Goal: Task Accomplishment & Management: Manage account settings

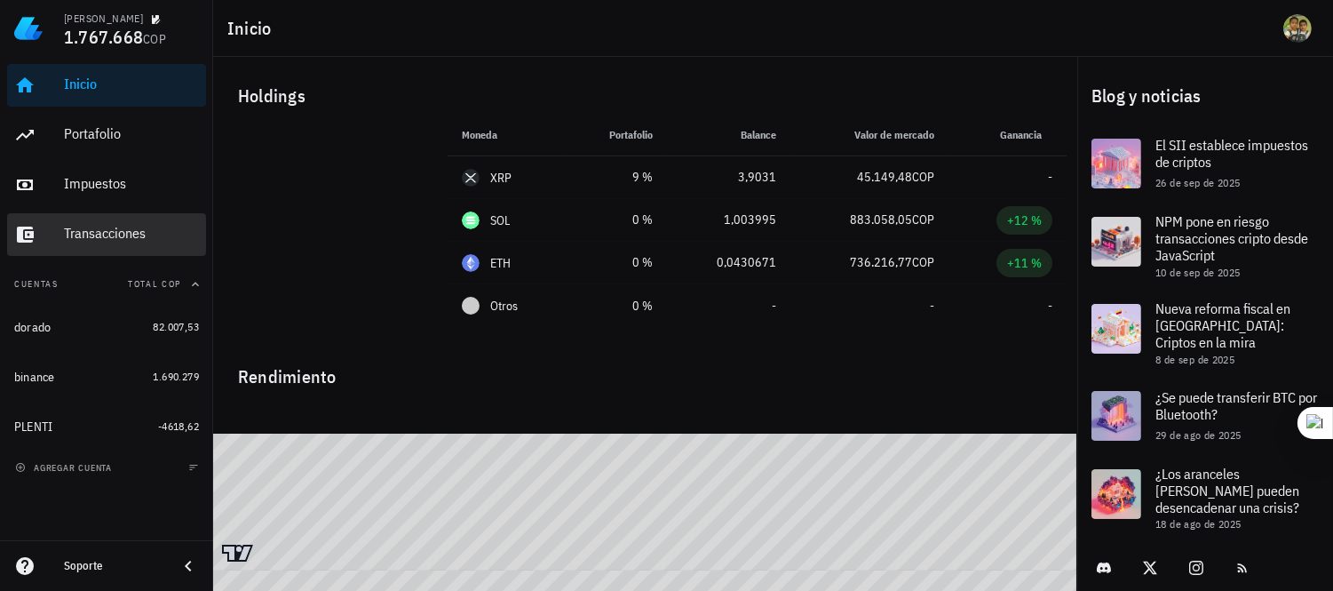
click at [95, 227] on div "Transacciones" at bounding box center [131, 233] width 135 height 17
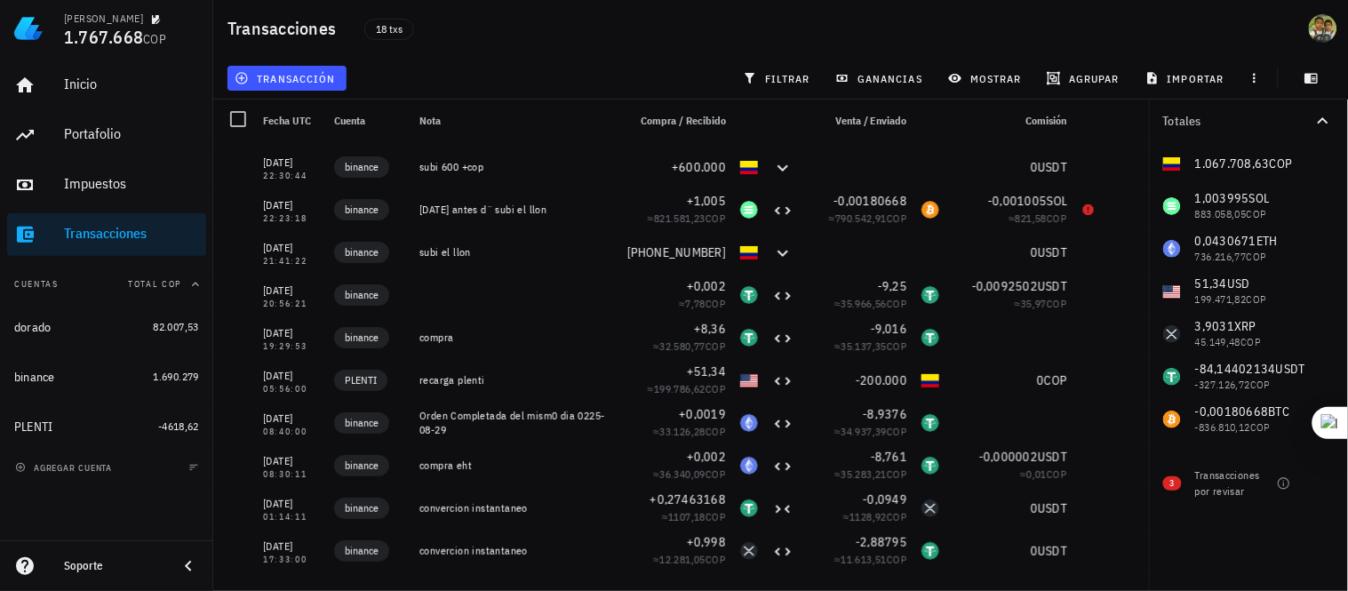
scroll to position [42, 0]
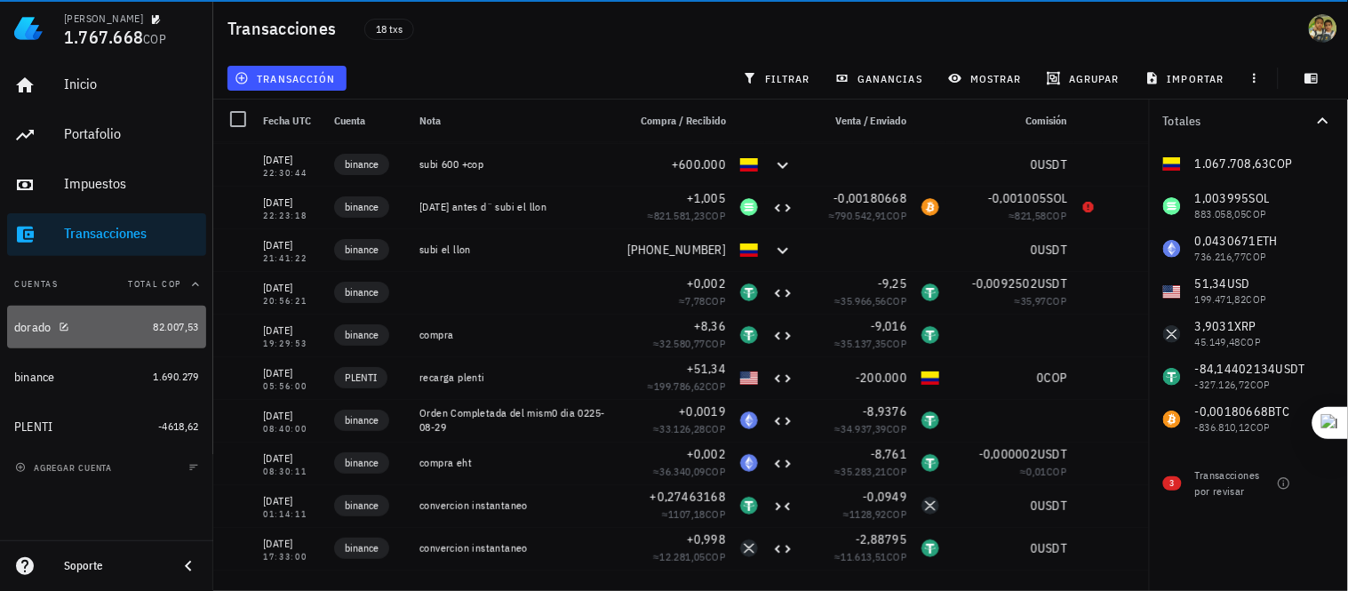
click at [169, 322] on span "82.007,53" at bounding box center [176, 326] width 46 height 13
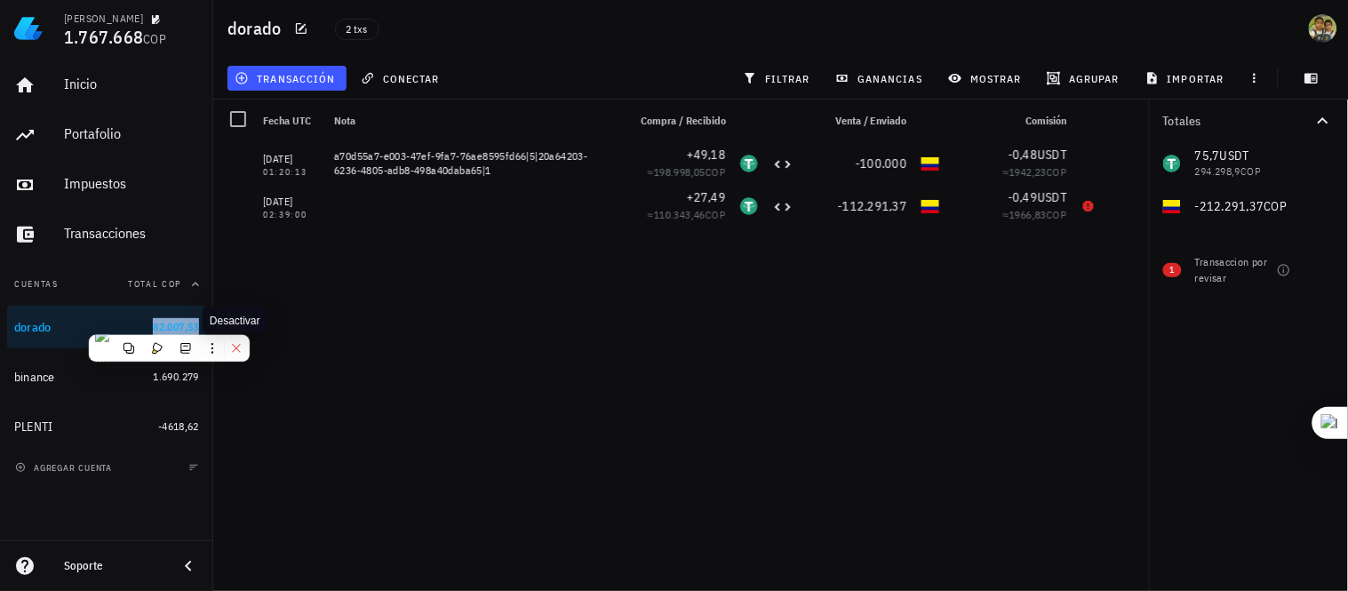
click at [240, 349] on icon at bounding box center [236, 348] width 12 height 12
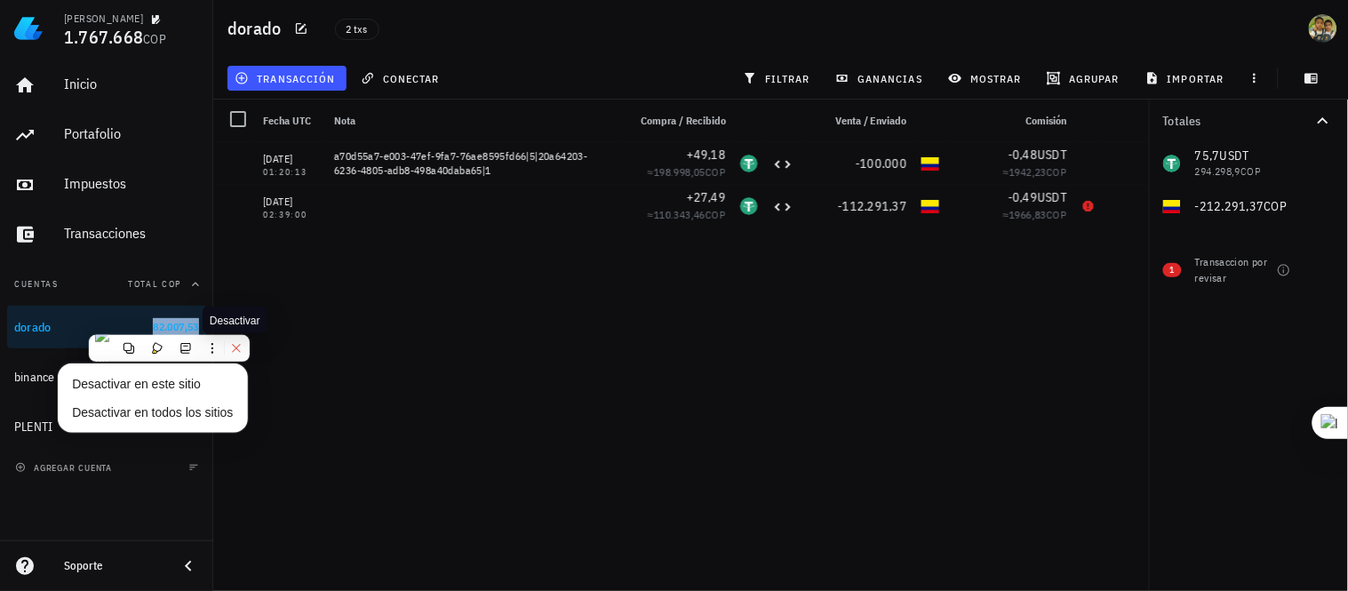
click at [235, 349] on icon at bounding box center [236, 349] width 8 height 8
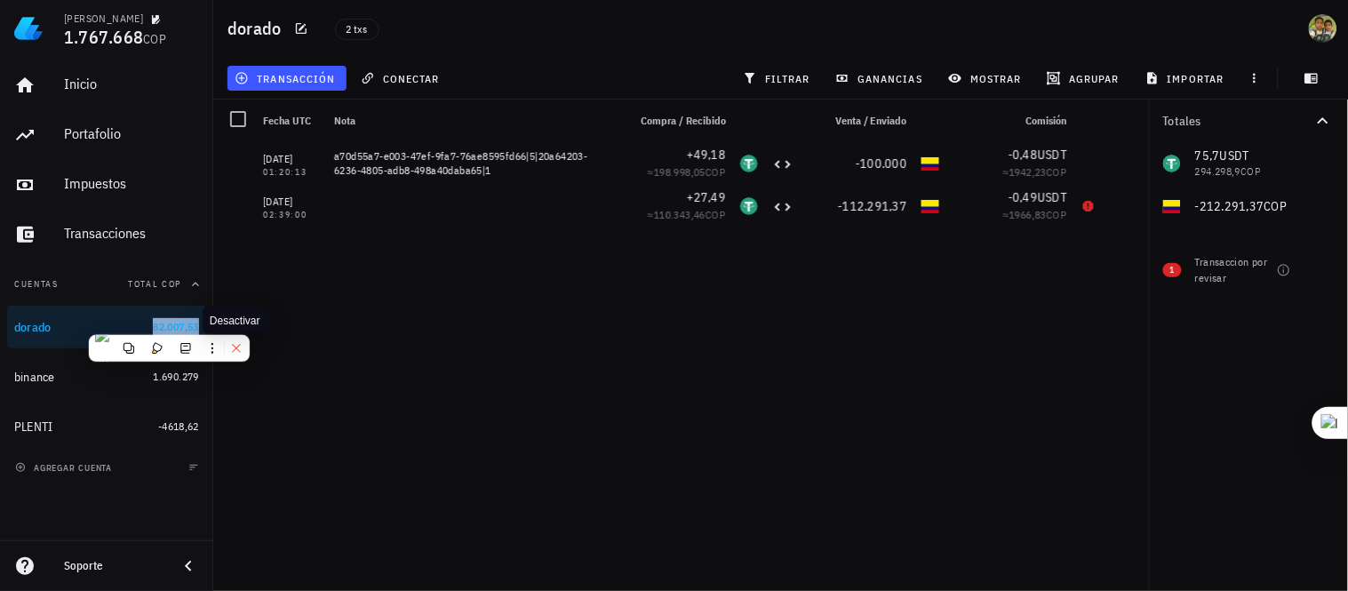
click at [235, 349] on icon at bounding box center [236, 349] width 8 height 8
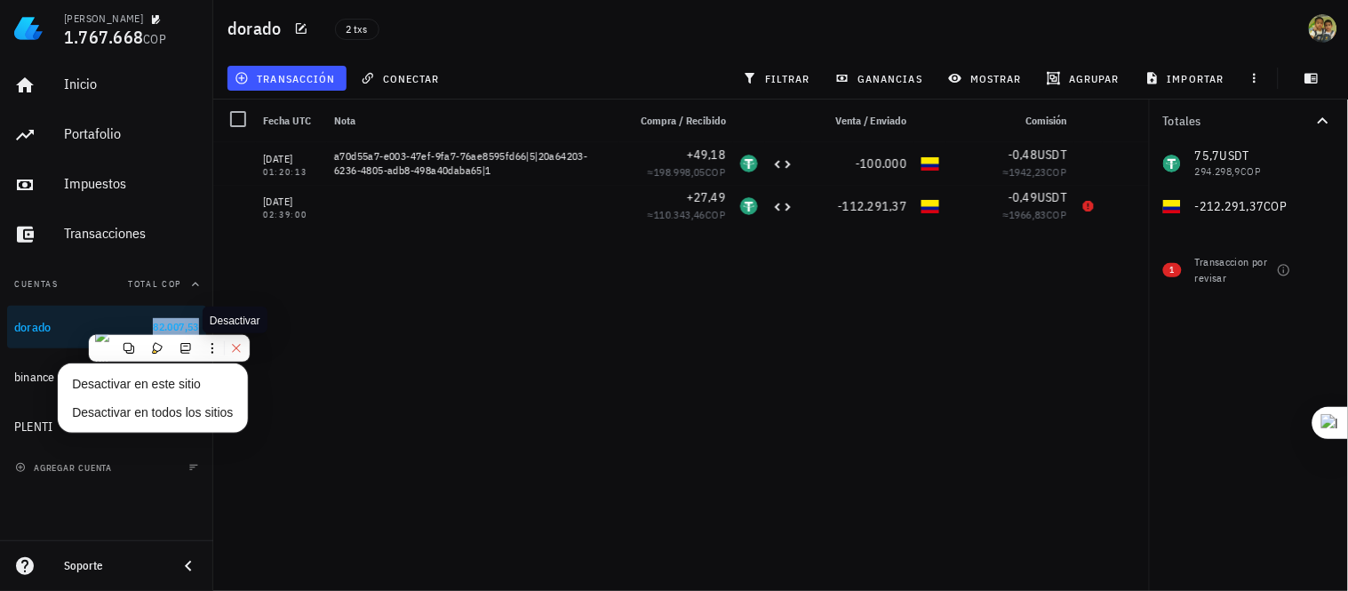
click at [236, 350] on icon at bounding box center [236, 348] width 12 height 12
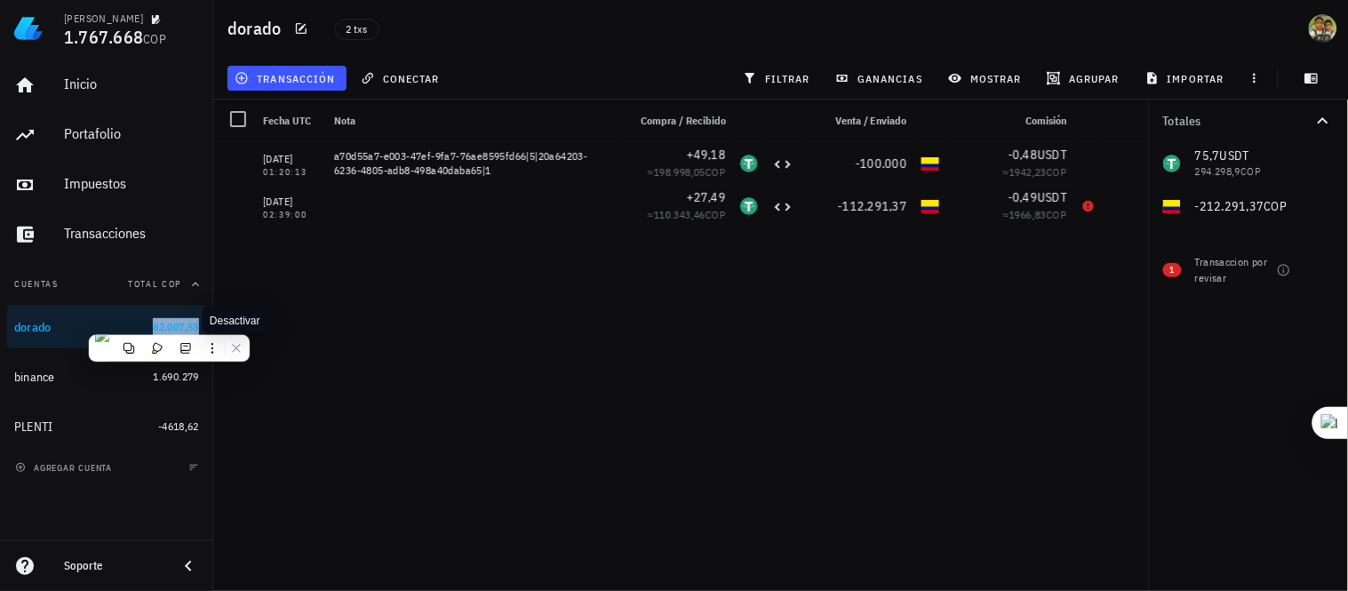
click at [228, 316] on span "Desactivar" at bounding box center [235, 320] width 51 height 12
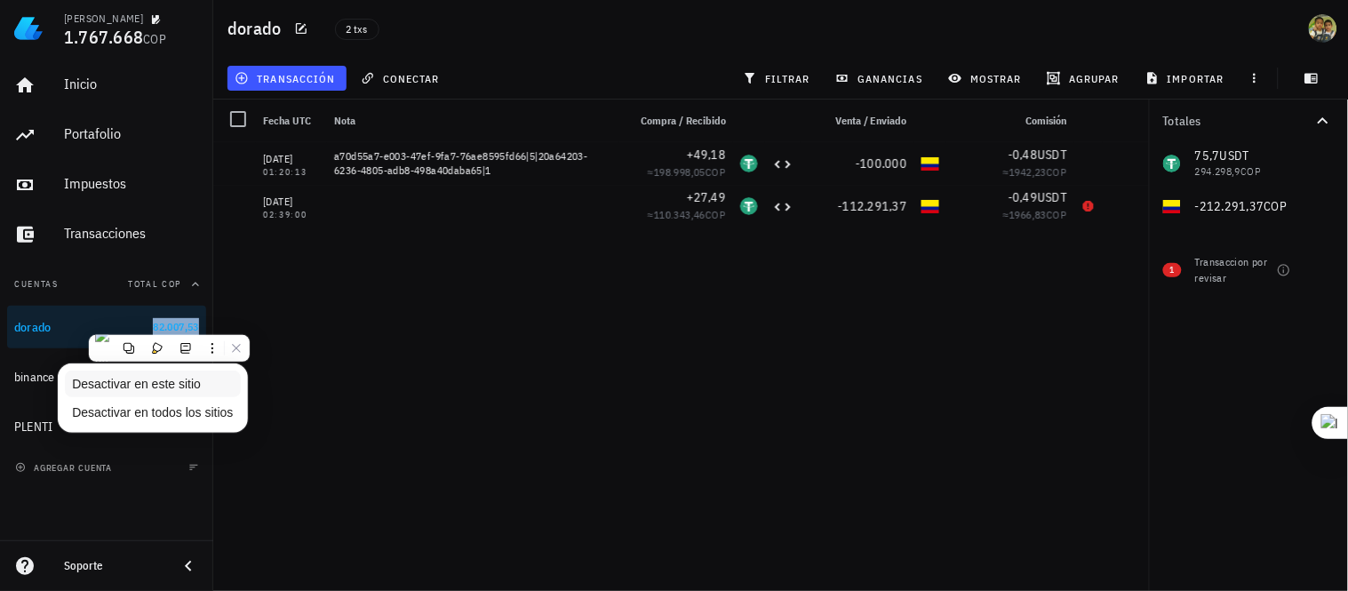
click at [210, 385] on li "Desactivar en este sitio" at bounding box center [152, 383] width 175 height 27
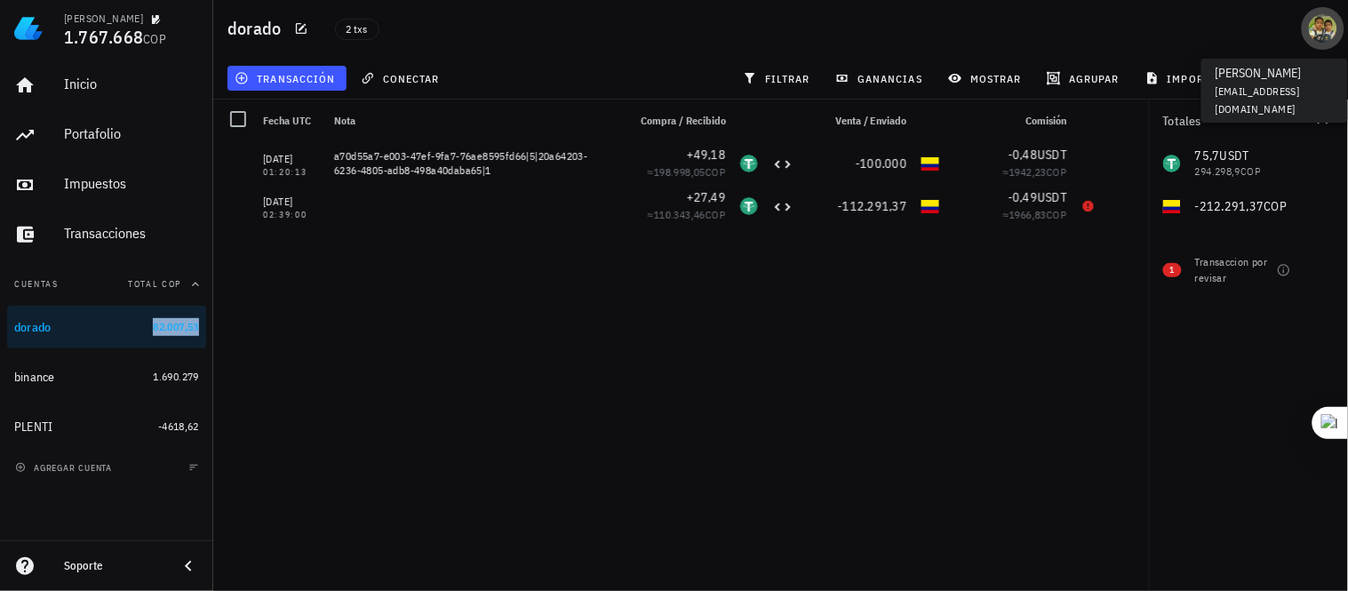
click at [1327, 23] on div "avatar" at bounding box center [1323, 28] width 28 height 28
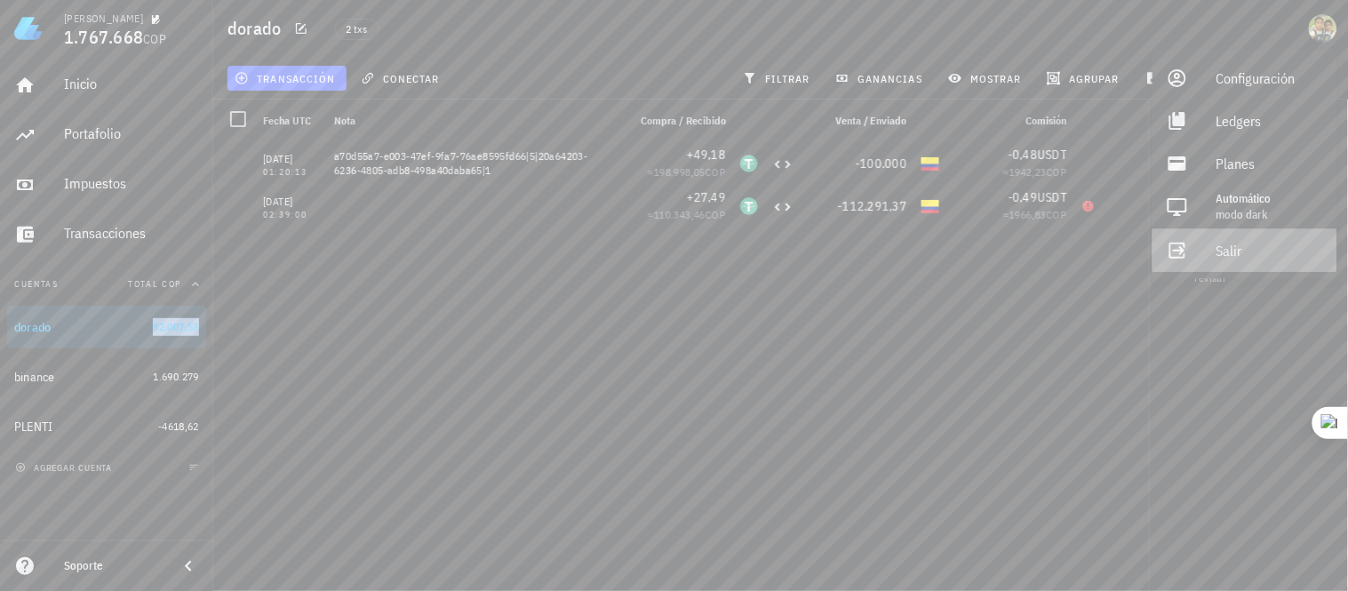
click at [1248, 245] on div "Salir" at bounding box center [1269, 251] width 107 height 36
